Goal: Task Accomplishment & Management: Manage account settings

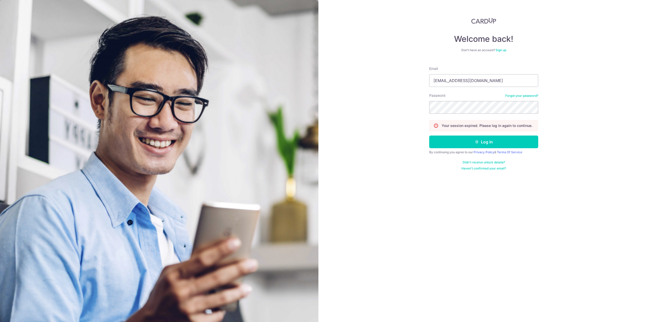
click at [429, 136] on button "Log in" at bounding box center [483, 142] width 109 height 13
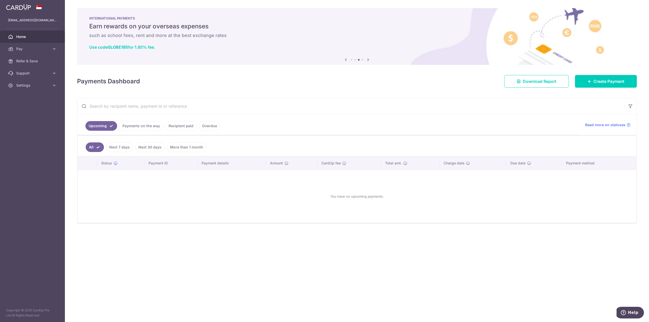
click at [125, 123] on link "Payments on the way" at bounding box center [141, 126] width 44 height 10
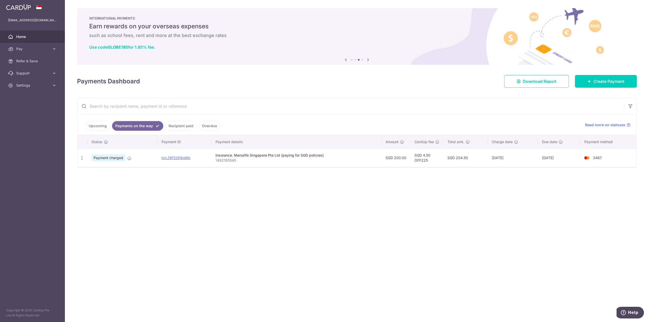
click at [187, 125] on link "Recipient paid" at bounding box center [180, 126] width 31 height 10
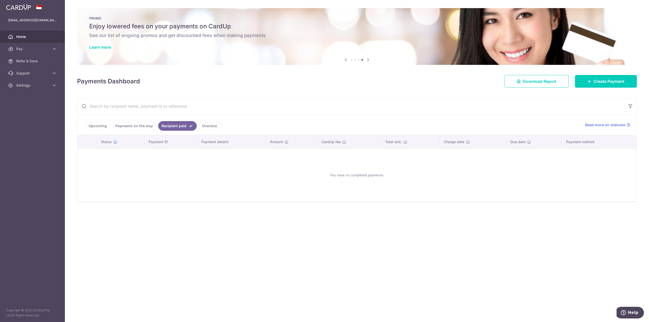
click at [209, 124] on link "Overdue" at bounding box center [210, 126] width 22 height 10
click at [84, 122] on ul "Upcoming Payments on the way Recipient paid Overdue" at bounding box center [328, 125] width 502 height 21
click at [98, 125] on link "Upcoming" at bounding box center [97, 126] width 25 height 10
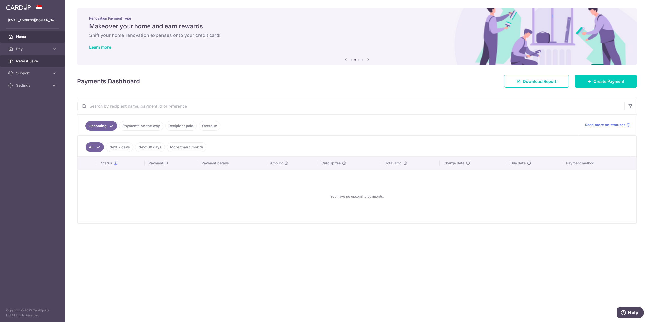
click at [39, 63] on span "Refer & Save" at bounding box center [32, 61] width 33 height 5
